Goal: Ask a question

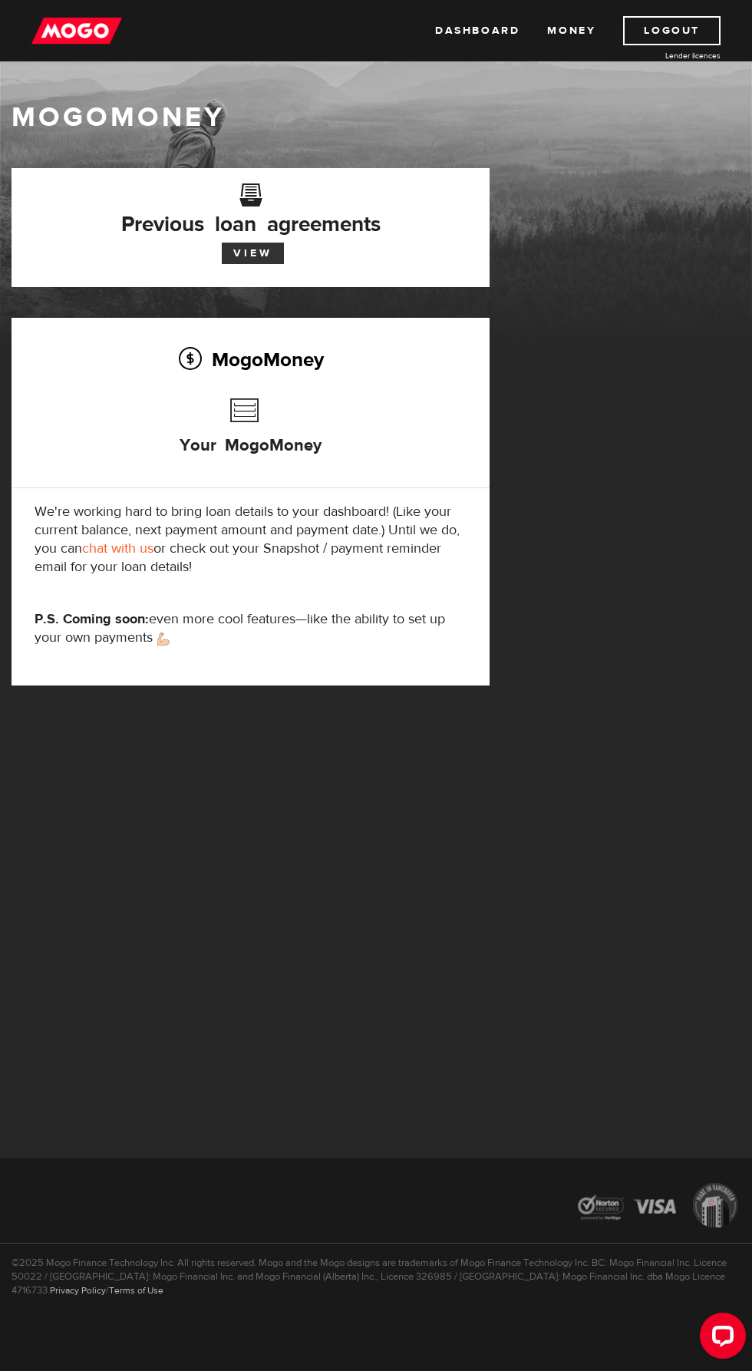
click at [275, 253] on link "View" at bounding box center [253, 253] width 62 height 21
click at [490, 31] on link "Dashboard" at bounding box center [477, 30] width 84 height 29
click at [493, 33] on link "Dashboard" at bounding box center [477, 30] width 84 height 29
click at [154, 550] on link "chat with us" at bounding box center [117, 549] width 71 height 18
click at [147, 544] on link "chat with us" at bounding box center [117, 549] width 71 height 18
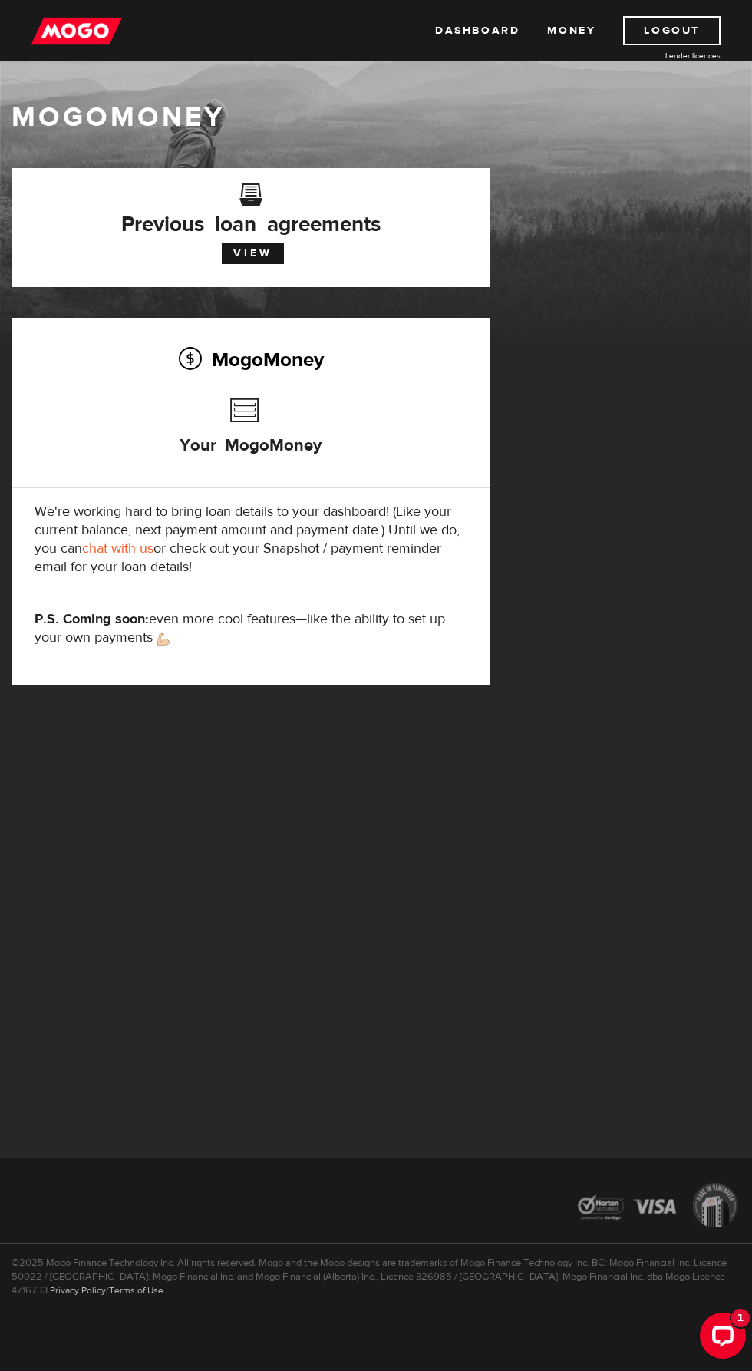
click at [738, 1336] on button "Open LiveChat chat widget" at bounding box center [723, 1336] width 46 height 46
